Goal: Transaction & Acquisition: Download file/media

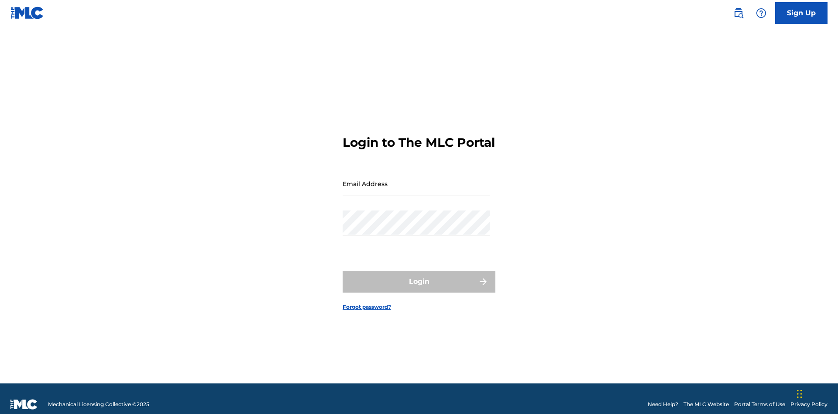
scroll to position [11, 0]
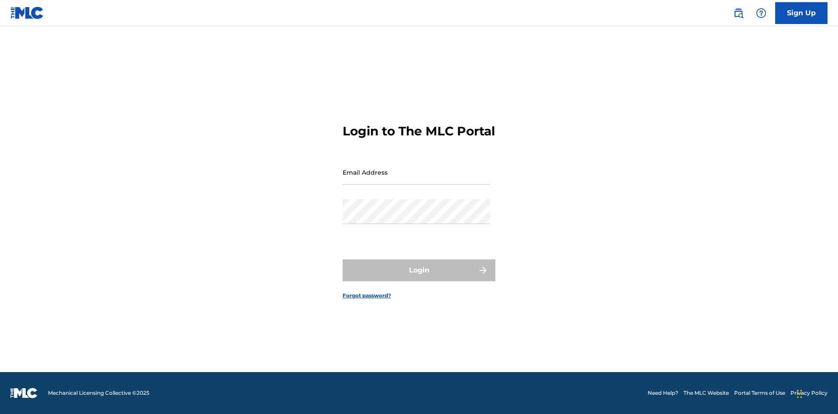
click at [416, 179] on input "Email Address" at bounding box center [416, 172] width 147 height 25
type input "Duke.McTesterson@gmail.com"
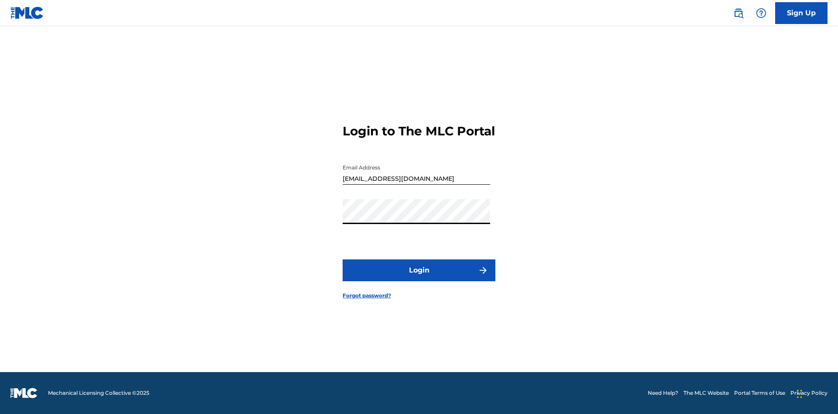
click at [419, 278] on button "Login" at bounding box center [419, 270] width 153 height 22
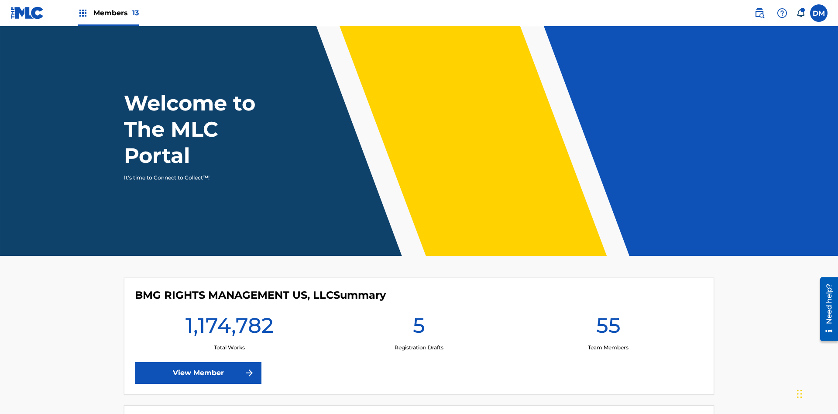
click at [108, 13] on span "Members 13" at bounding box center [115, 13] width 45 height 10
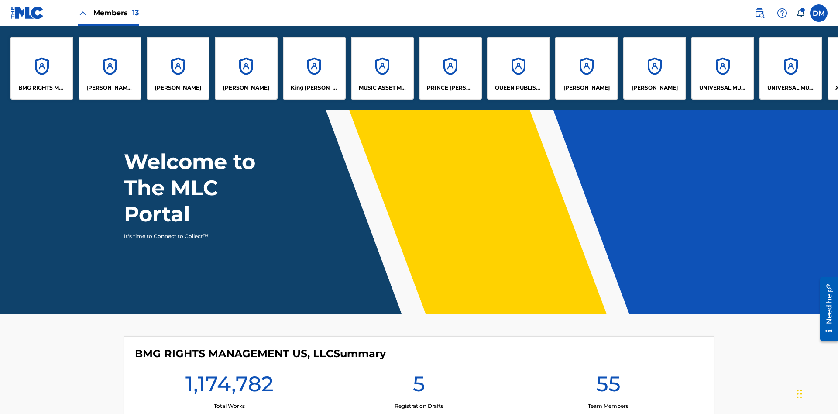
click at [722, 88] on p "UNIVERSAL MUSIC PUB GROUP" at bounding box center [723, 88] width 48 height 8
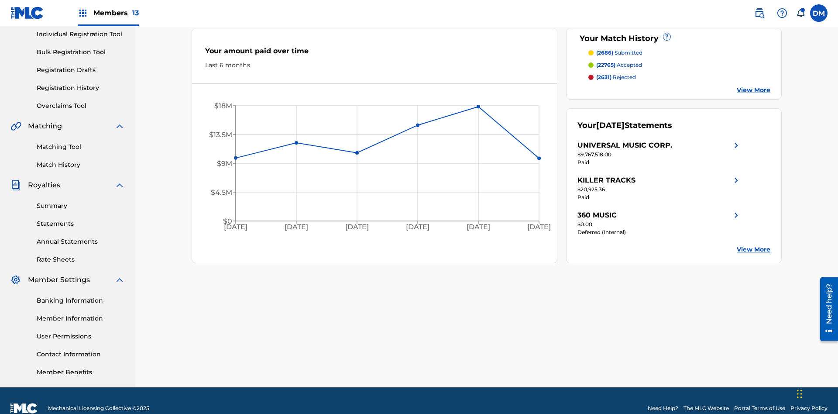
click at [81, 255] on link "Rate Sheets" at bounding box center [81, 259] width 88 height 9
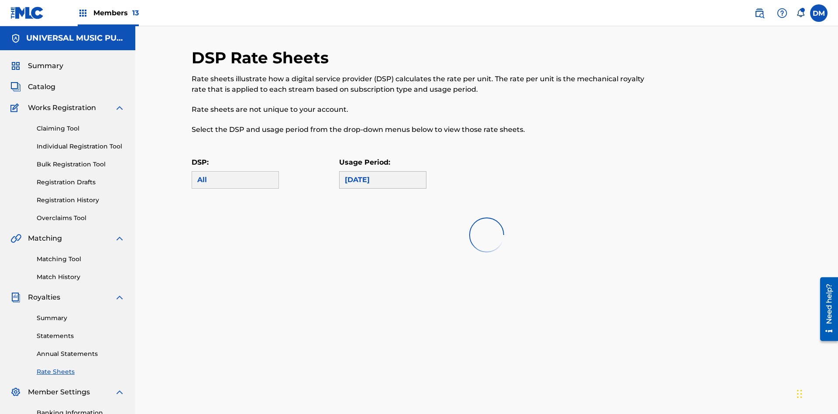
click at [383, 175] on div "May 2025" at bounding box center [383, 180] width 76 height 10
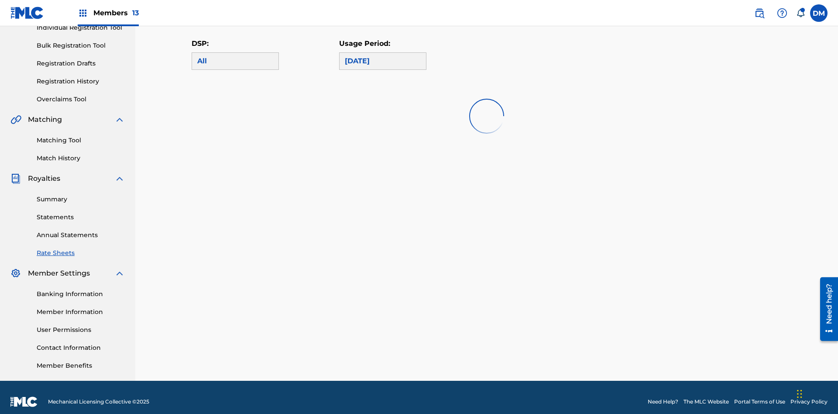
scroll to position [0, 0]
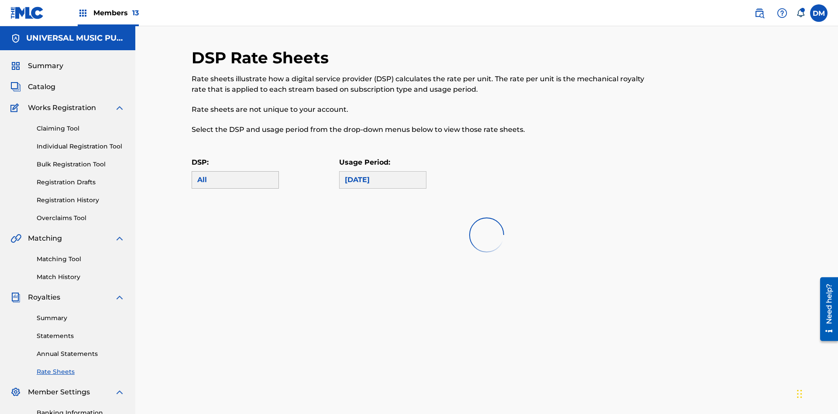
click at [235, 175] on div "All" at bounding box center [235, 180] width 76 height 10
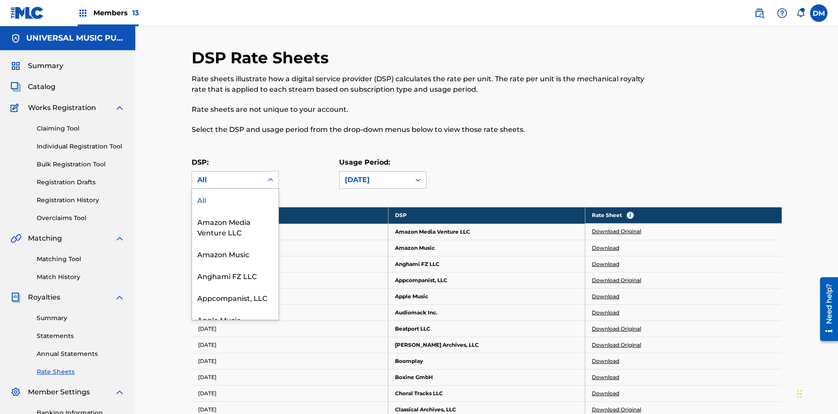
scroll to position [119, 0]
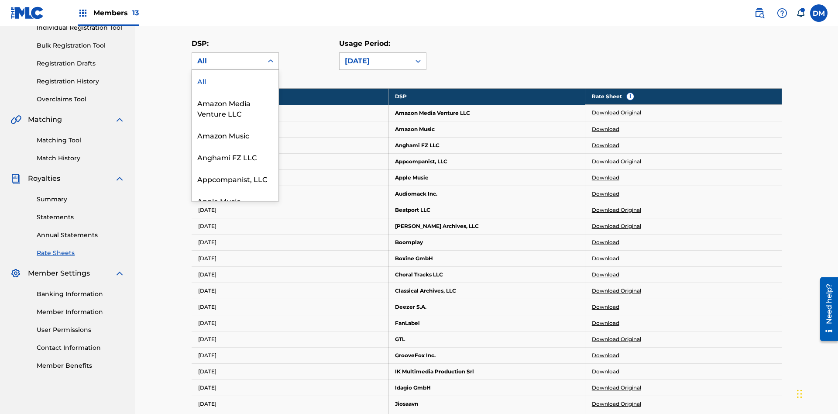
click at [235, 255] on div "Beatport LLC" at bounding box center [235, 244] width 86 height 22
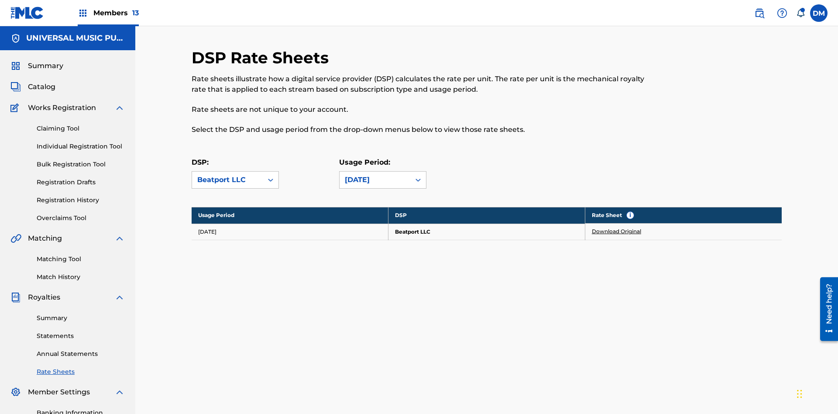
scroll to position [127, 0]
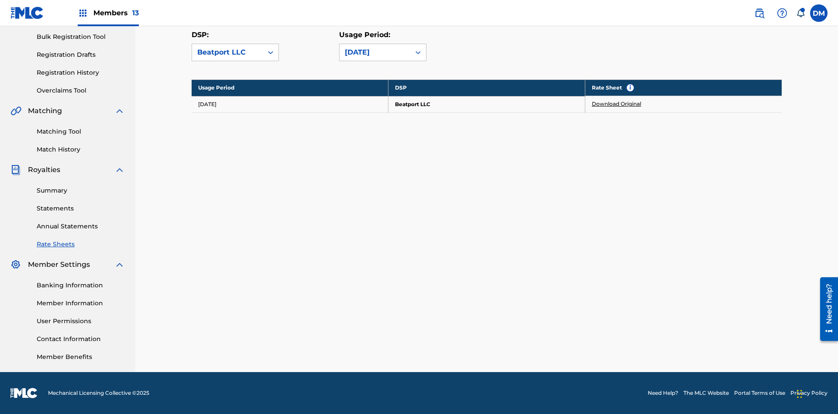
click at [617, 104] on link "Download Original" at bounding box center [616, 104] width 49 height 8
